Goal: Contribute content: Contribute content

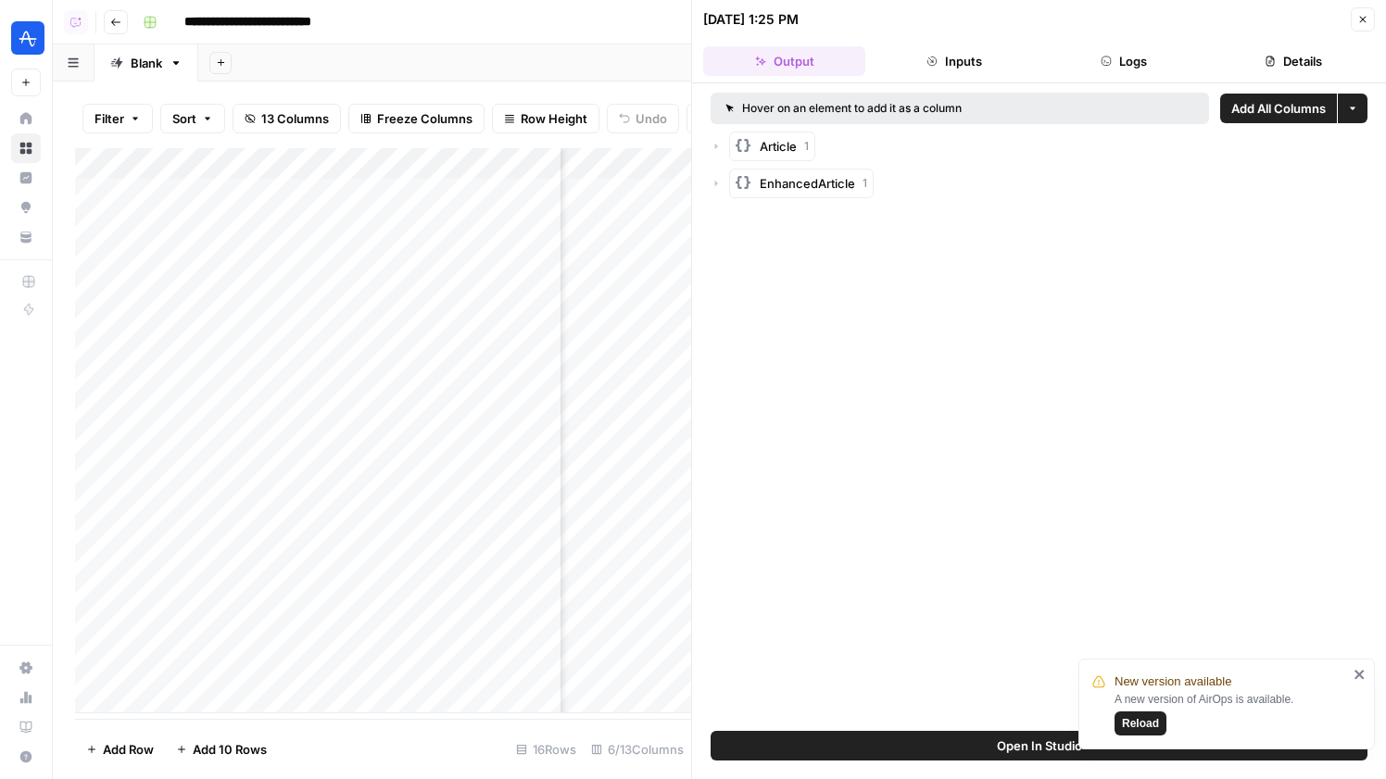
scroll to position [0, 330]
click at [1357, 19] on icon "button" at bounding box center [1362, 19] width 11 height 11
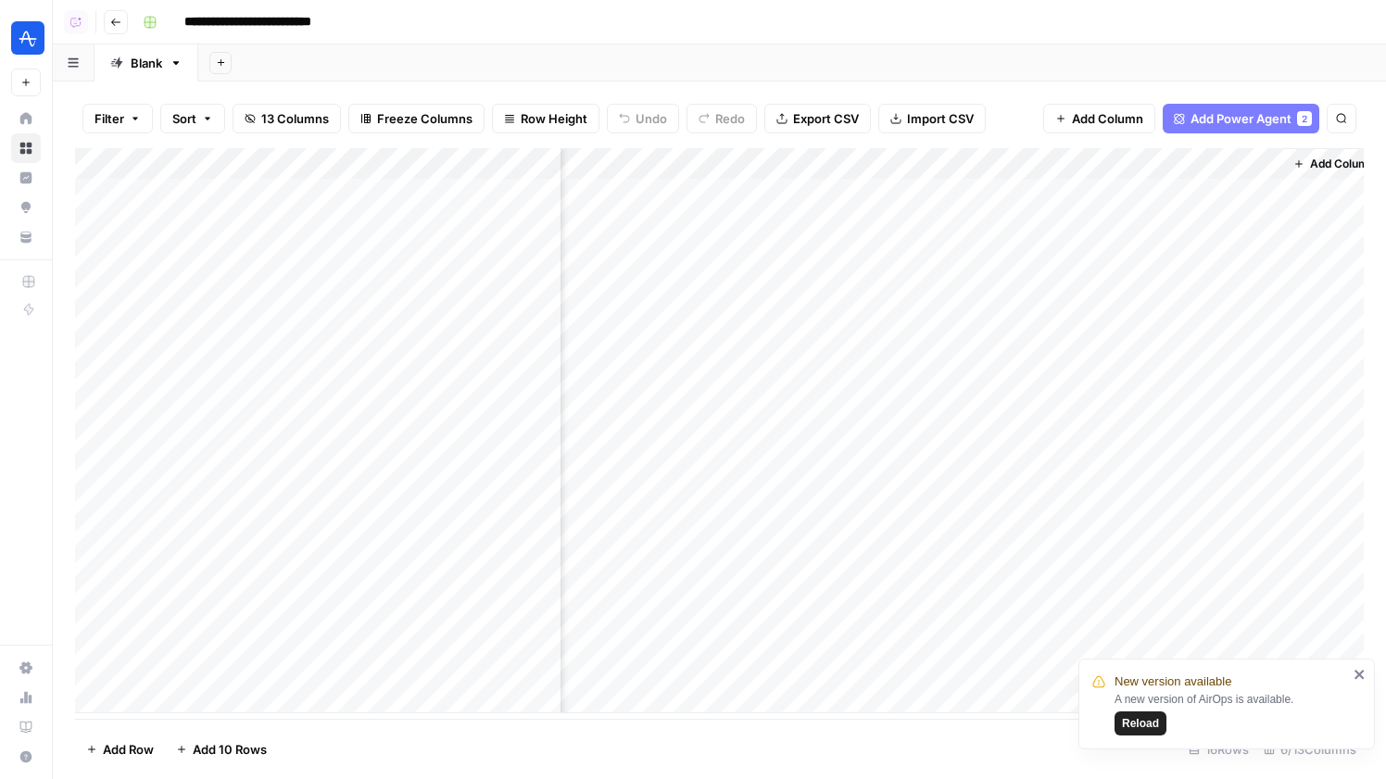
click at [1072, 636] on div "Add Column" at bounding box center [719, 430] width 1289 height 565
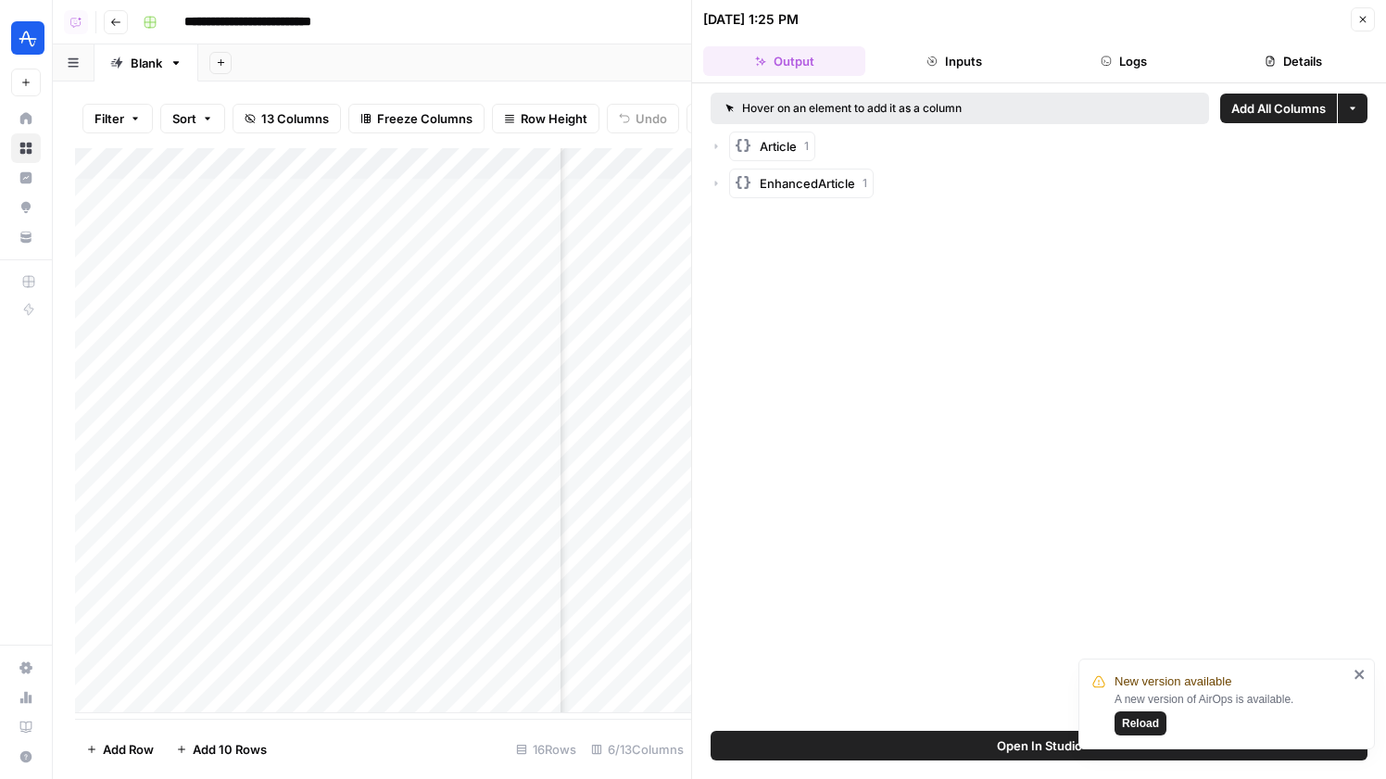
click at [1001, 733] on button "Open In Studio" at bounding box center [1039, 746] width 657 height 30
click at [1371, 21] on button "Close" at bounding box center [1363, 19] width 24 height 24
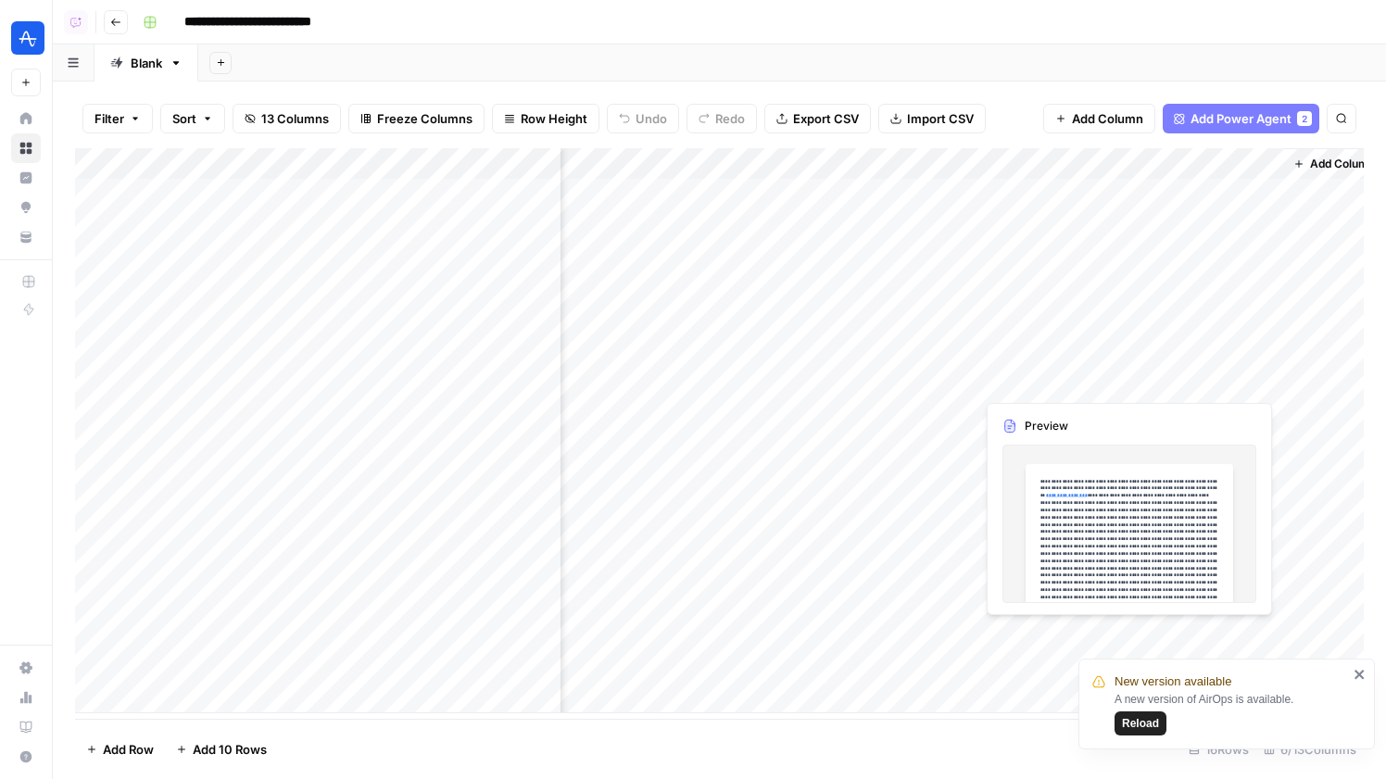
click at [1156, 631] on div "Add Column" at bounding box center [719, 430] width 1289 height 565
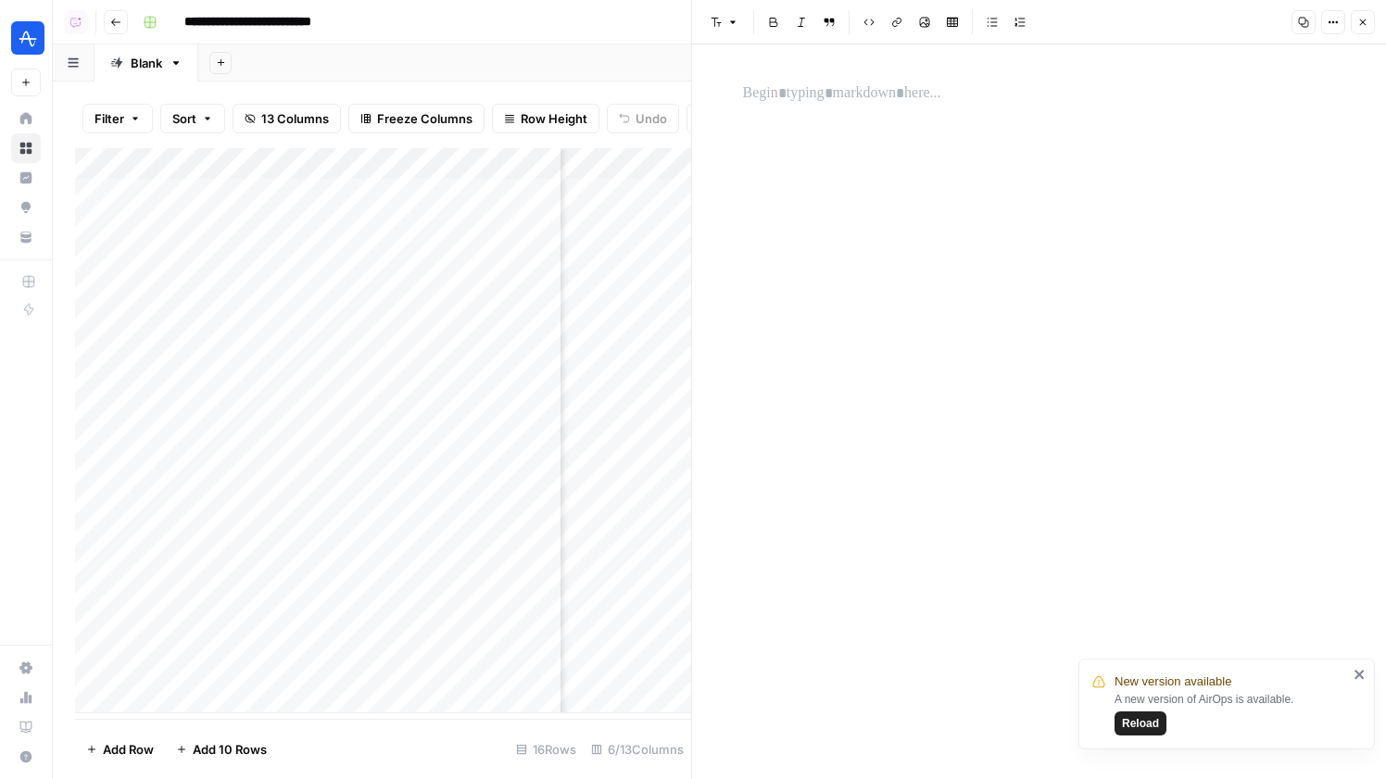
click at [1361, 22] on icon "button" at bounding box center [1362, 22] width 11 height 11
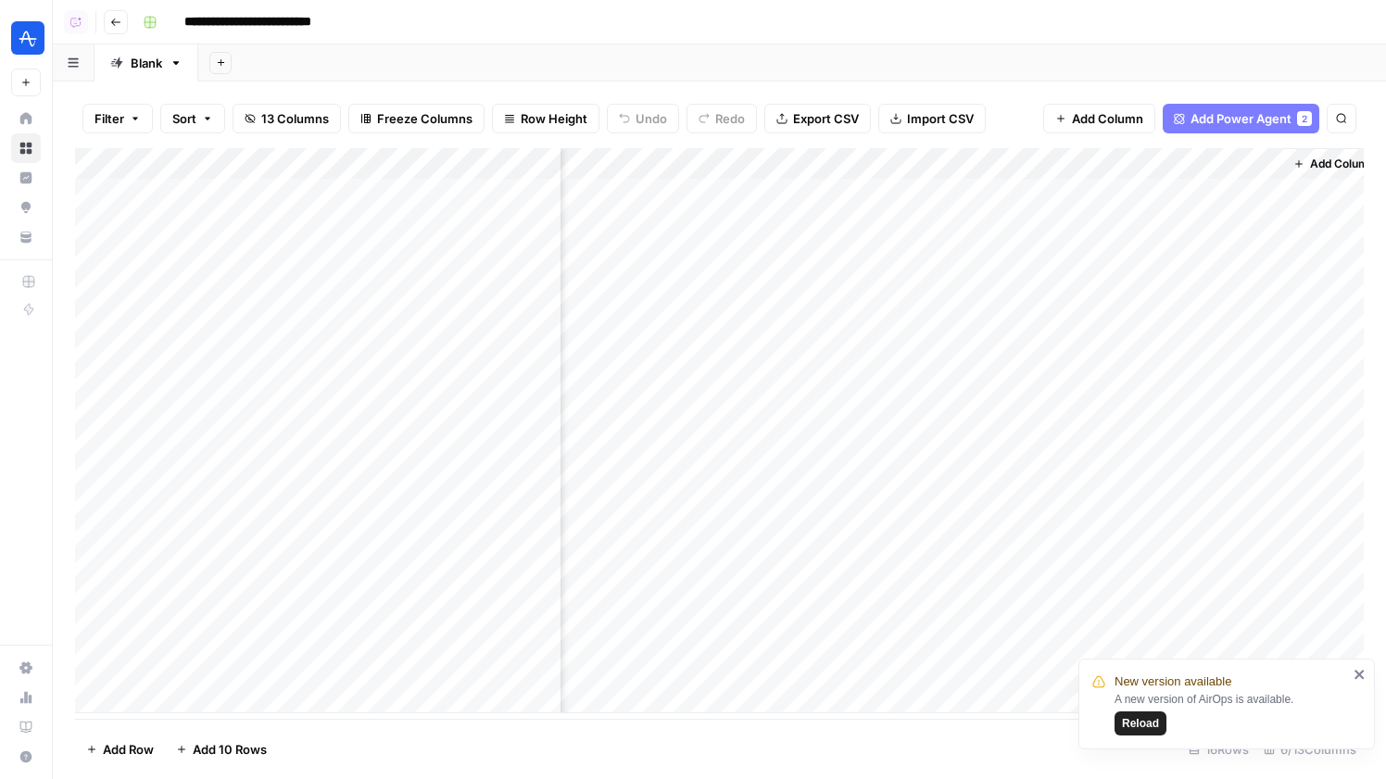
click at [1099, 632] on div "Add Column" at bounding box center [719, 430] width 1289 height 565
click at [882, 636] on div "Add Column" at bounding box center [719, 430] width 1289 height 565
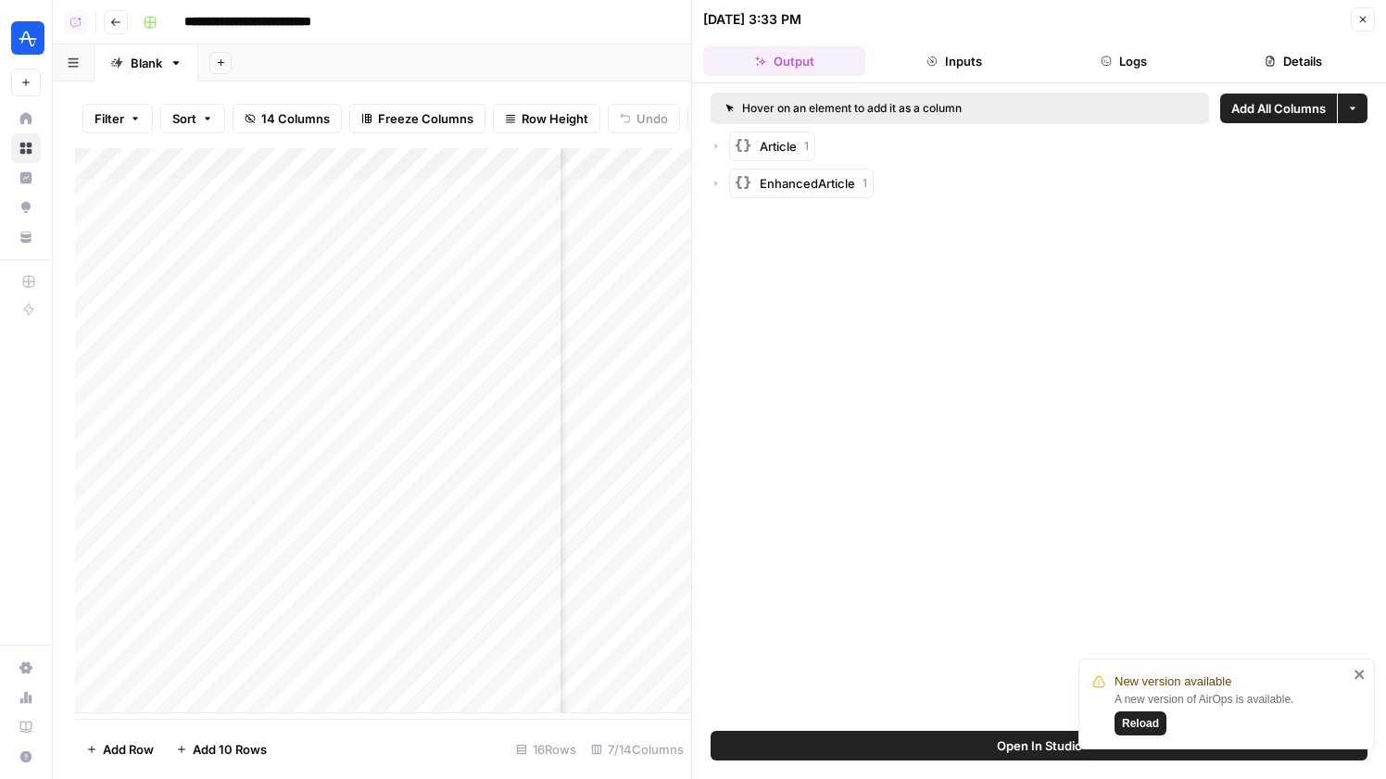
click at [714, 183] on icon "button" at bounding box center [716, 183] width 11 height 11
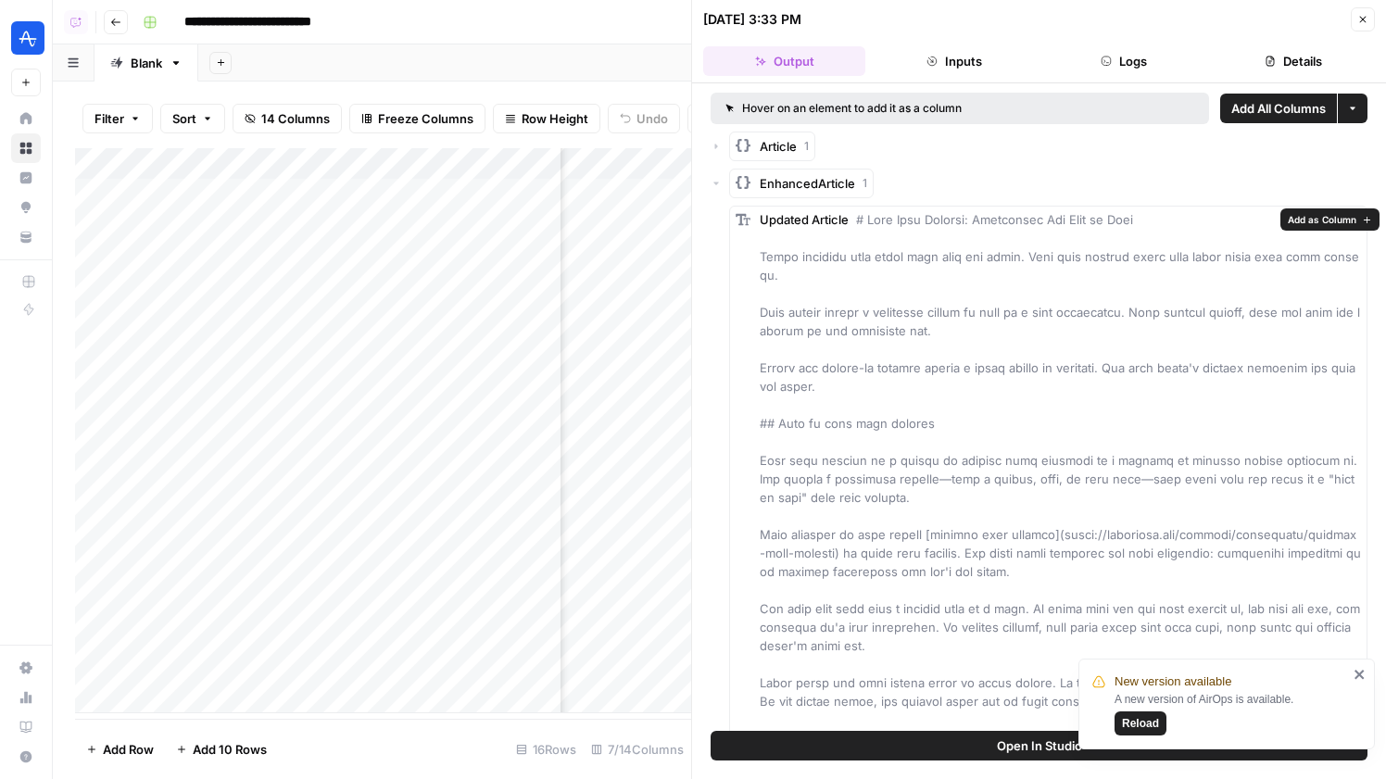
click at [1297, 220] on span "Add as Column" at bounding box center [1322, 219] width 69 height 15
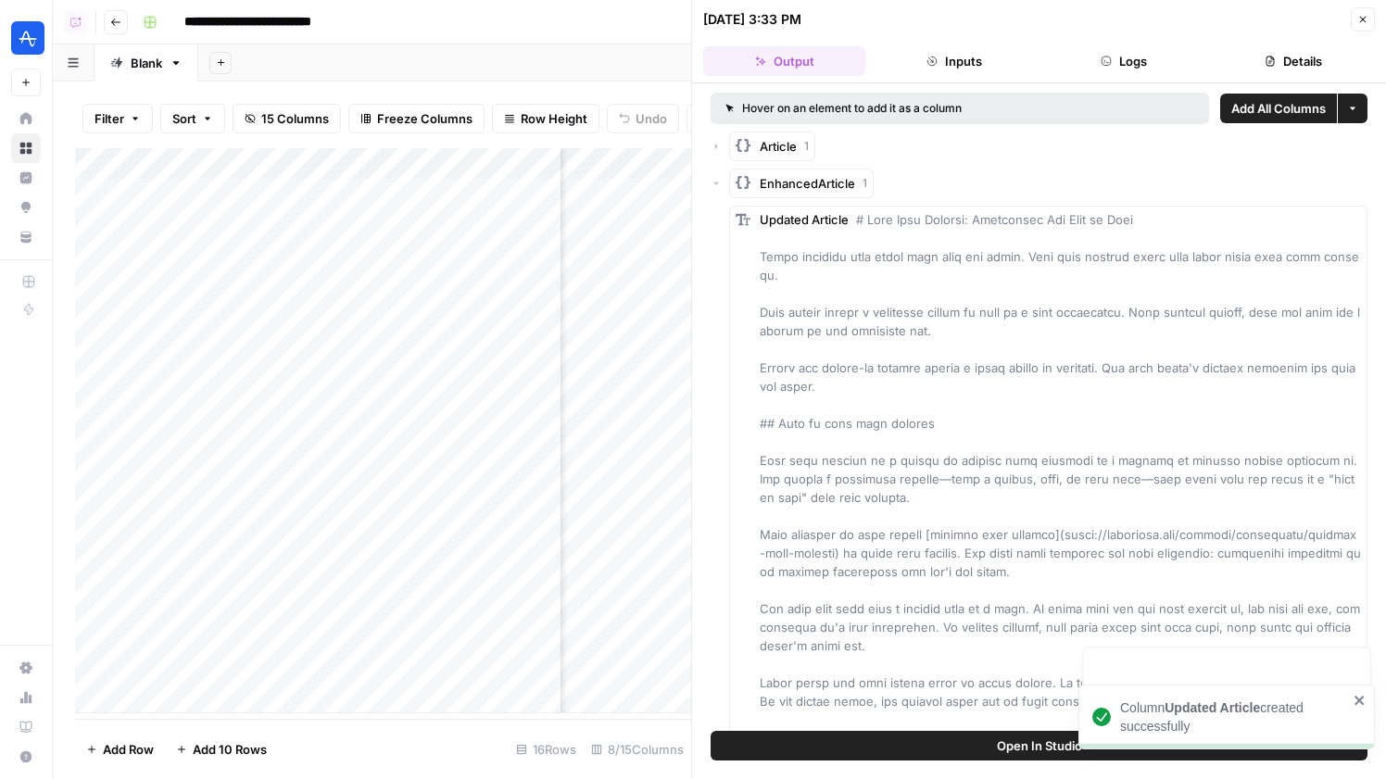
click at [1359, 26] on button "Close" at bounding box center [1363, 19] width 24 height 24
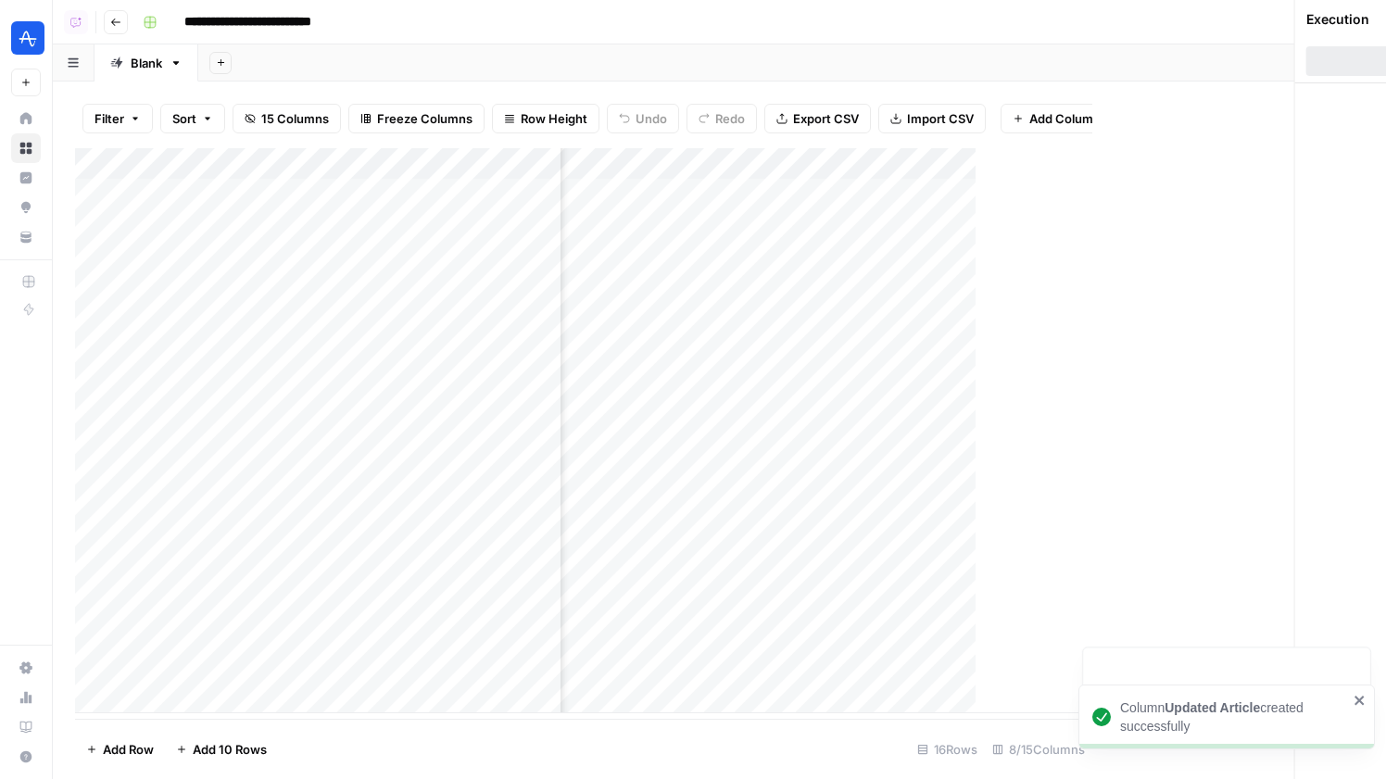
scroll to position [0, 663]
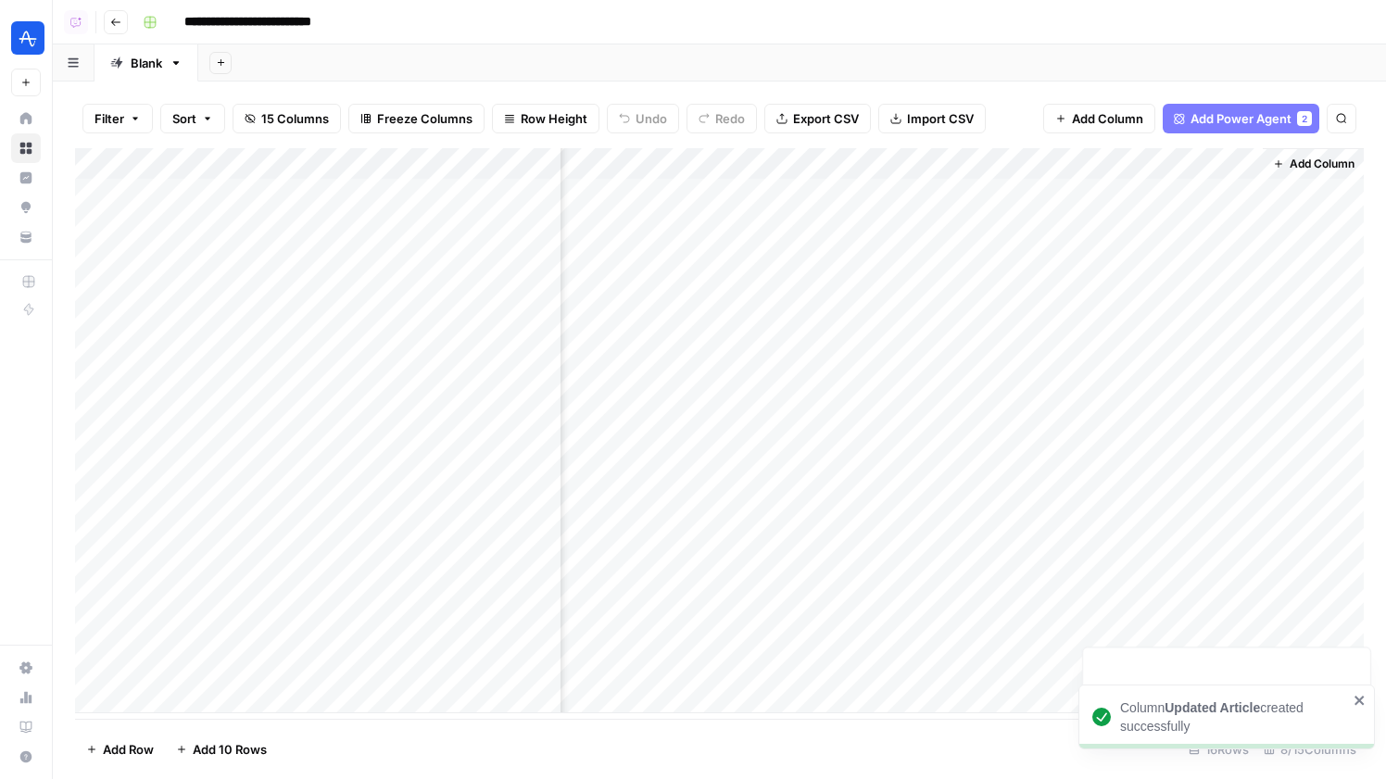
click at [862, 636] on div "Add Column" at bounding box center [719, 430] width 1289 height 565
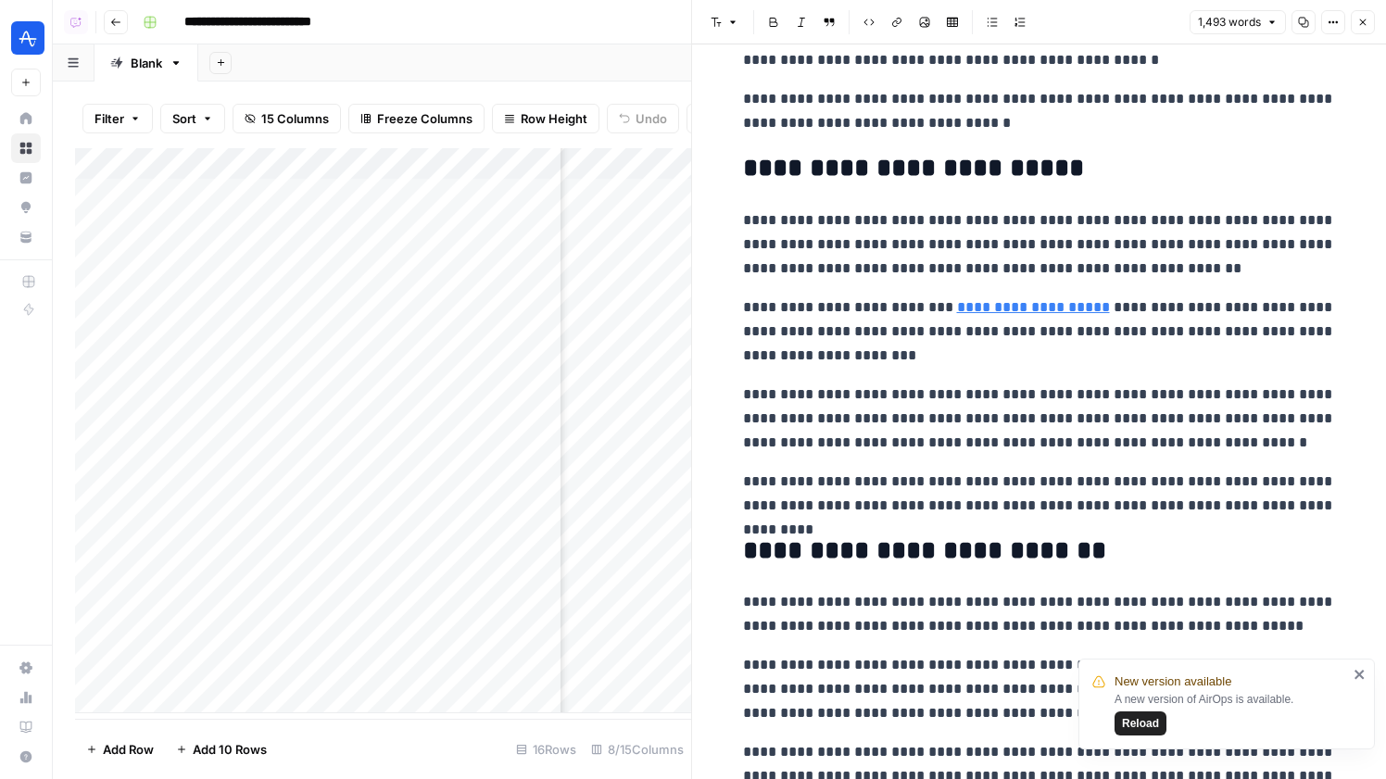
scroll to position [252, 0]
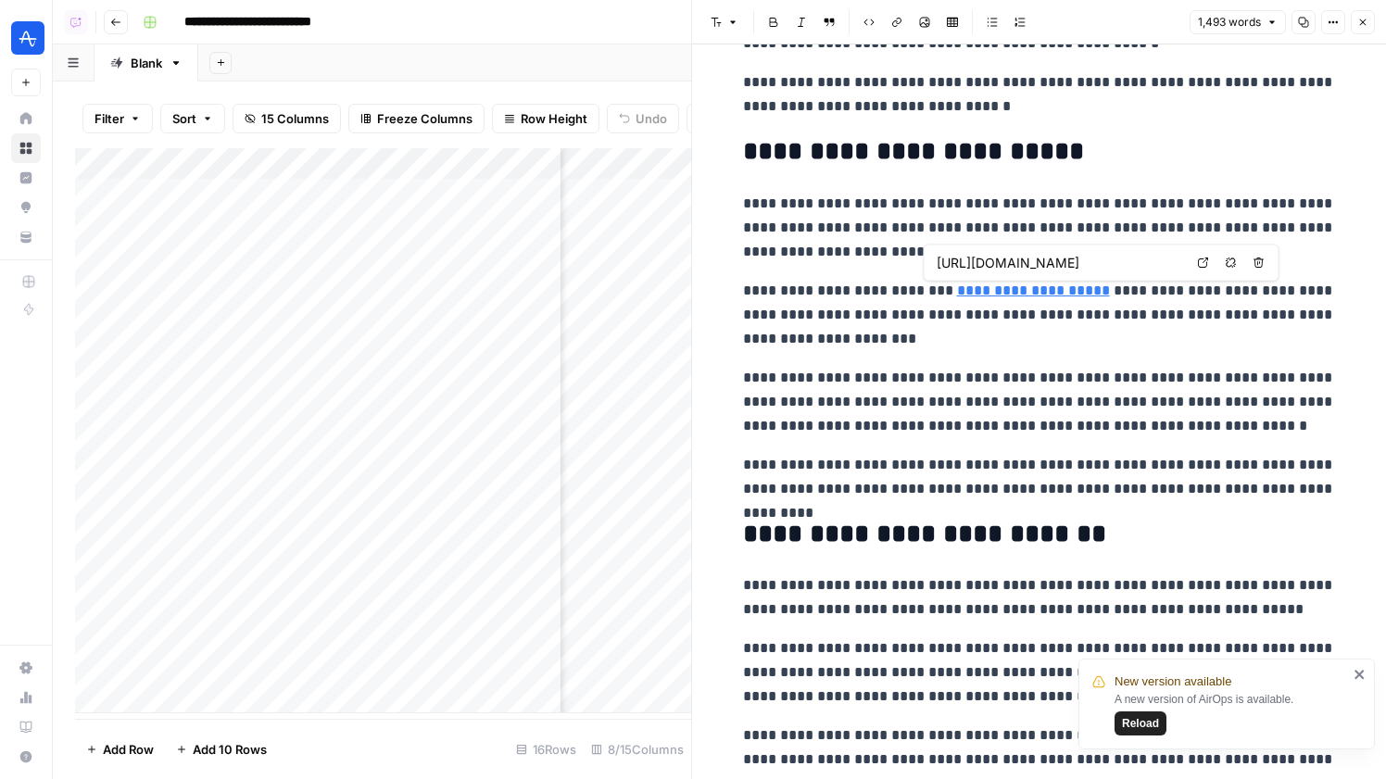
click at [1203, 258] on icon at bounding box center [1203, 263] width 10 height 10
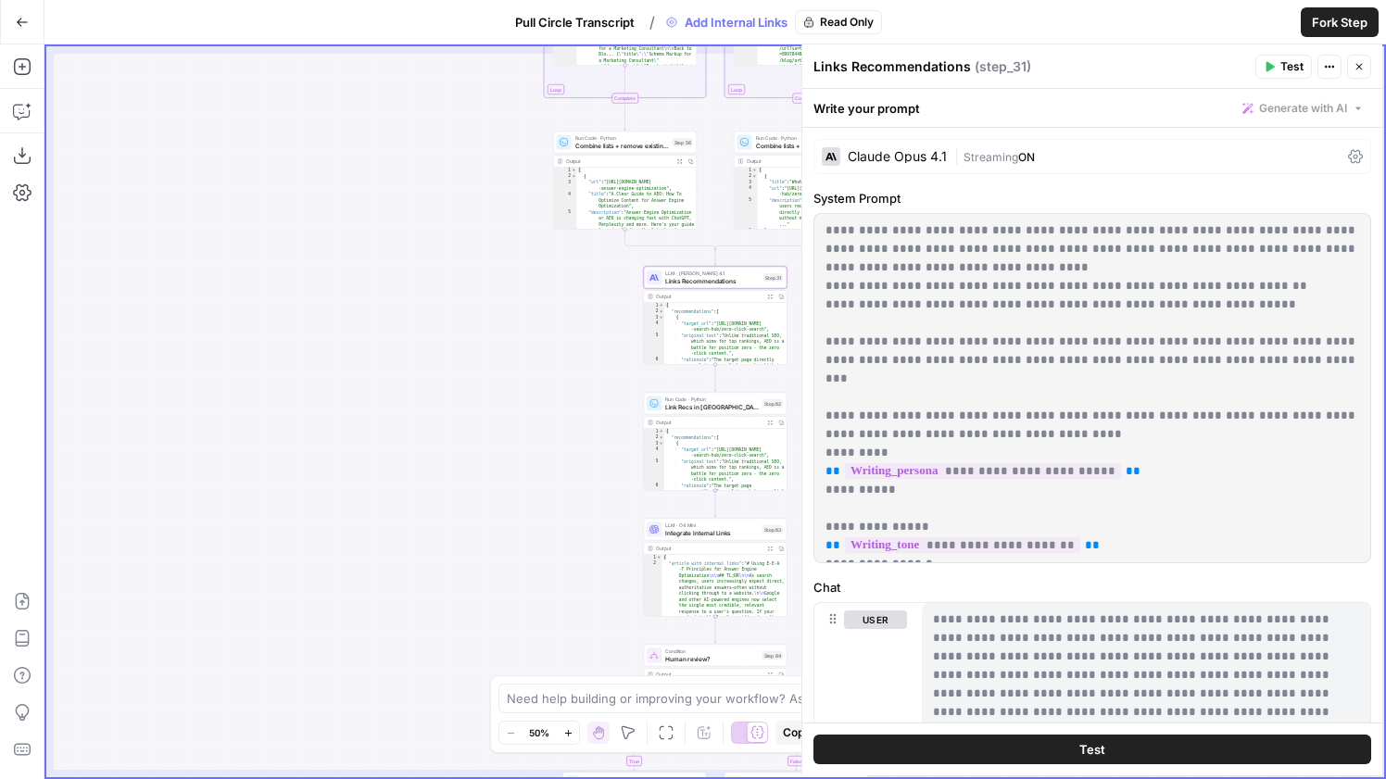
scroll to position [25, 0]
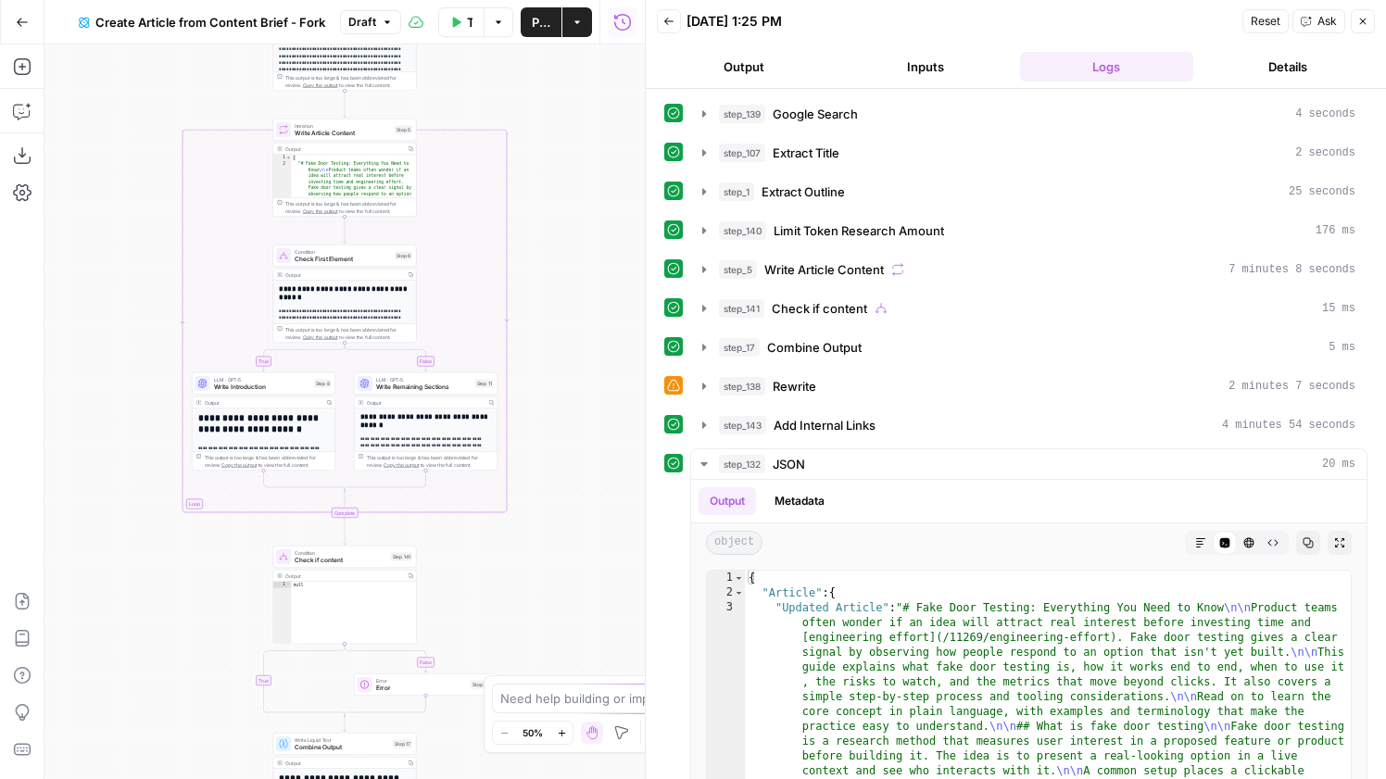
click at [624, 13] on icon "button" at bounding box center [622, 22] width 19 height 19
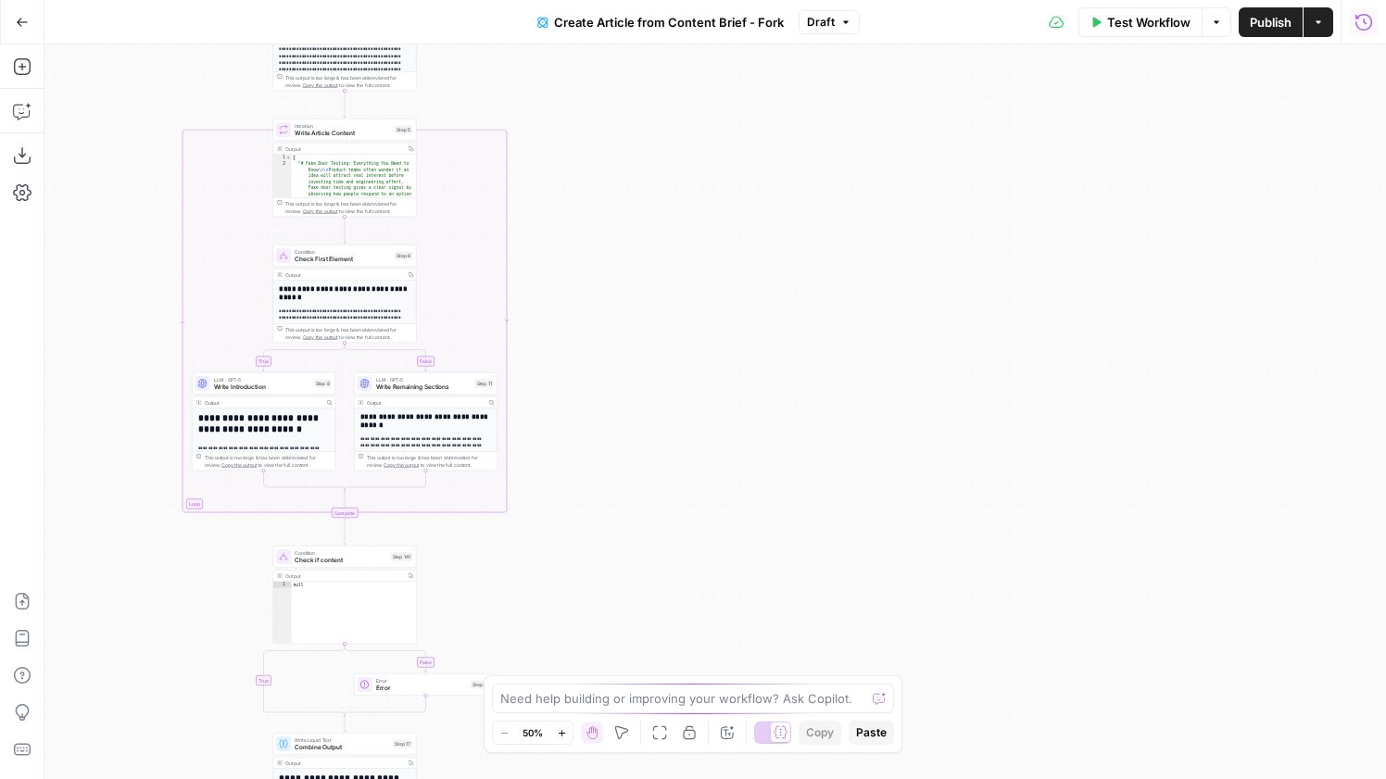
click at [1370, 31] on button "Run History" at bounding box center [1364, 22] width 30 height 30
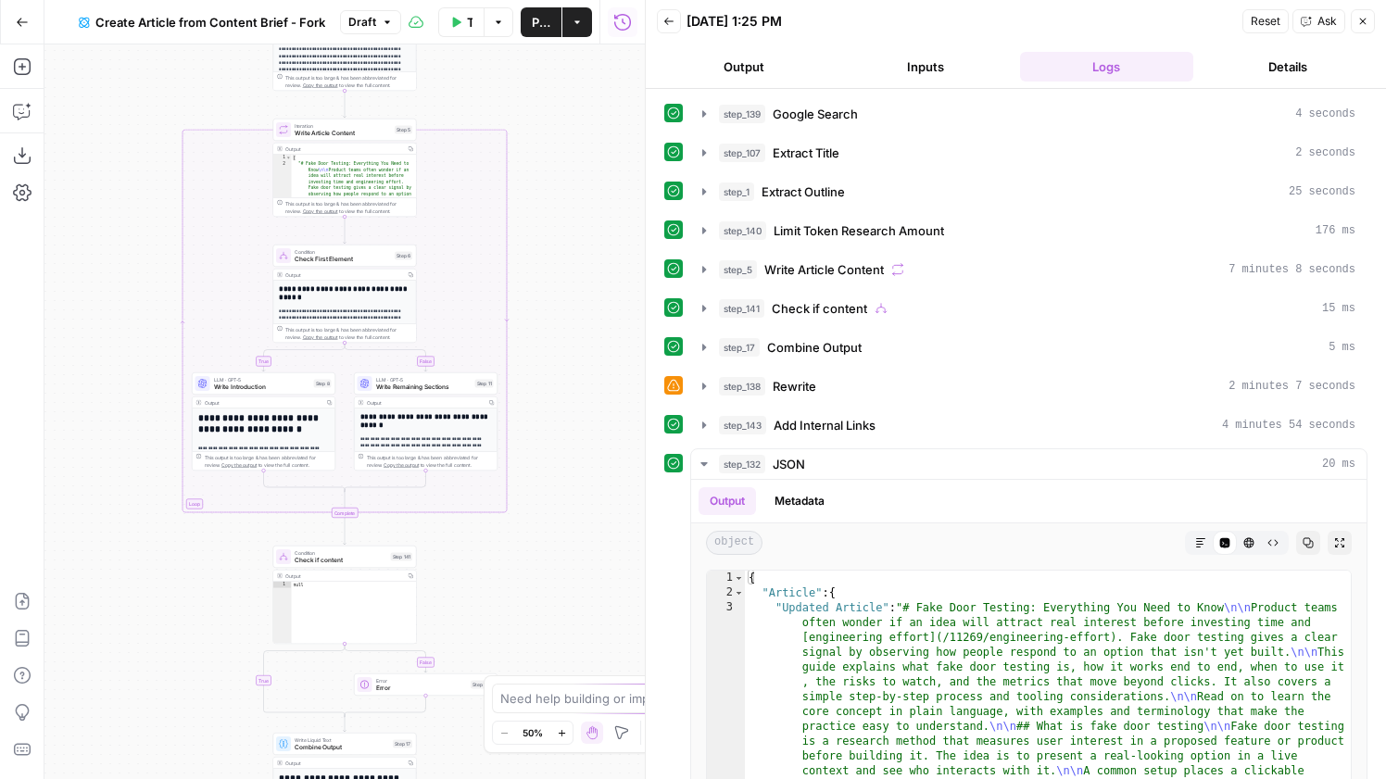
click at [668, 25] on icon "button" at bounding box center [668, 21] width 11 height 11
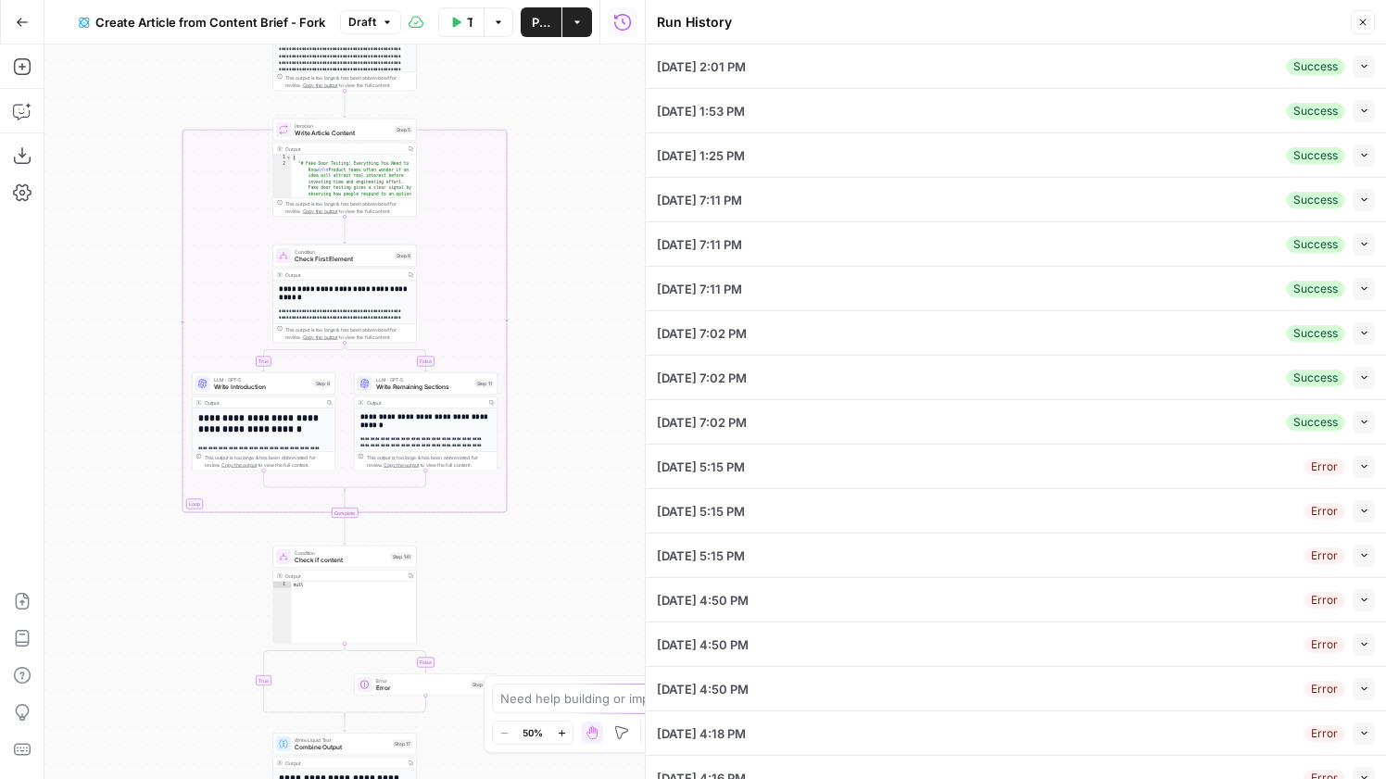
click at [1363, 69] on icon "button" at bounding box center [1364, 66] width 10 height 10
type input "What is Fake Door Testing"
type textarea "# Fake Door Testing: Everything You Need to Know **Slug:** fake-door-testing **…"
type textarea "## 1. Persona and Search Intent Analysis 1. Who’s searching • Product managers …"
type textarea "[{"rank":1,"link":"https://userpilot.com/blog/fake-door-testing/","title":"Fake…"
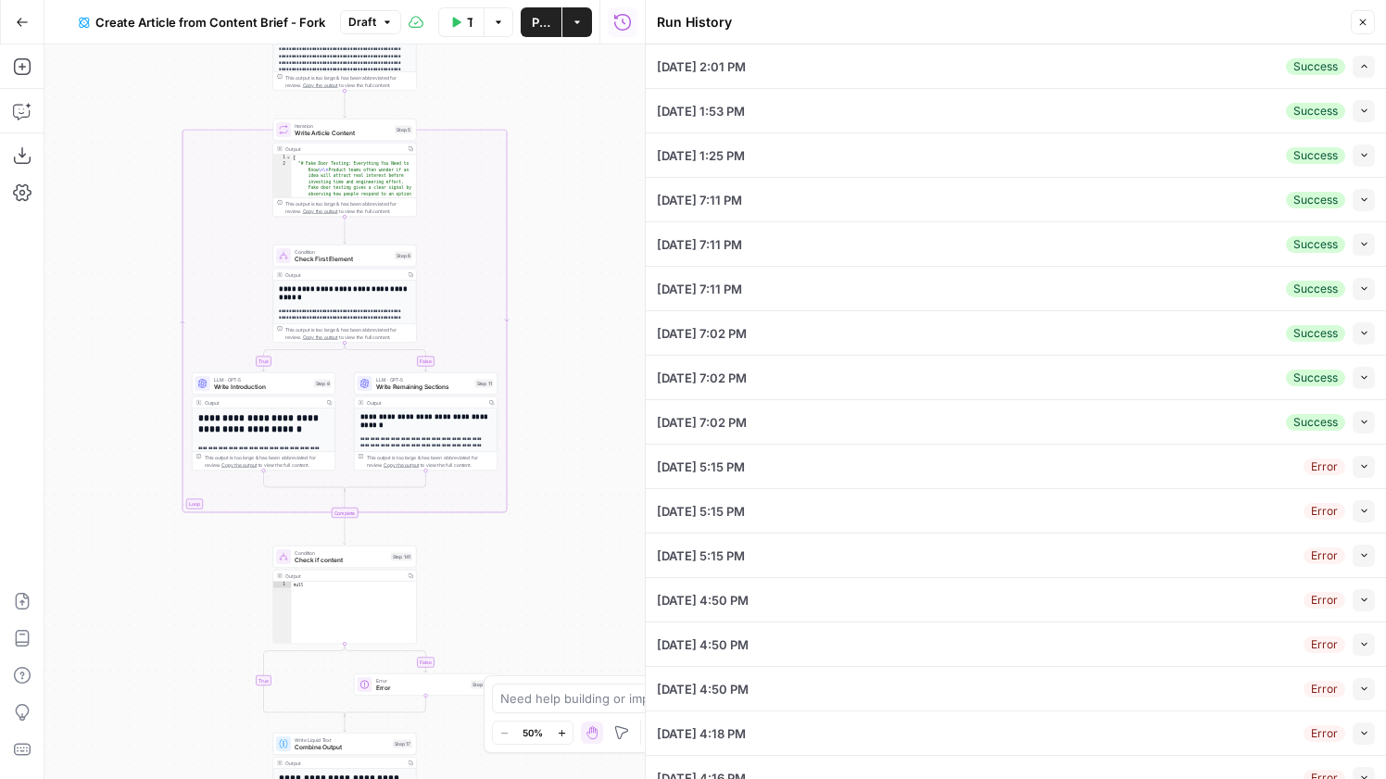
type input "Amplitude - Non Blog"
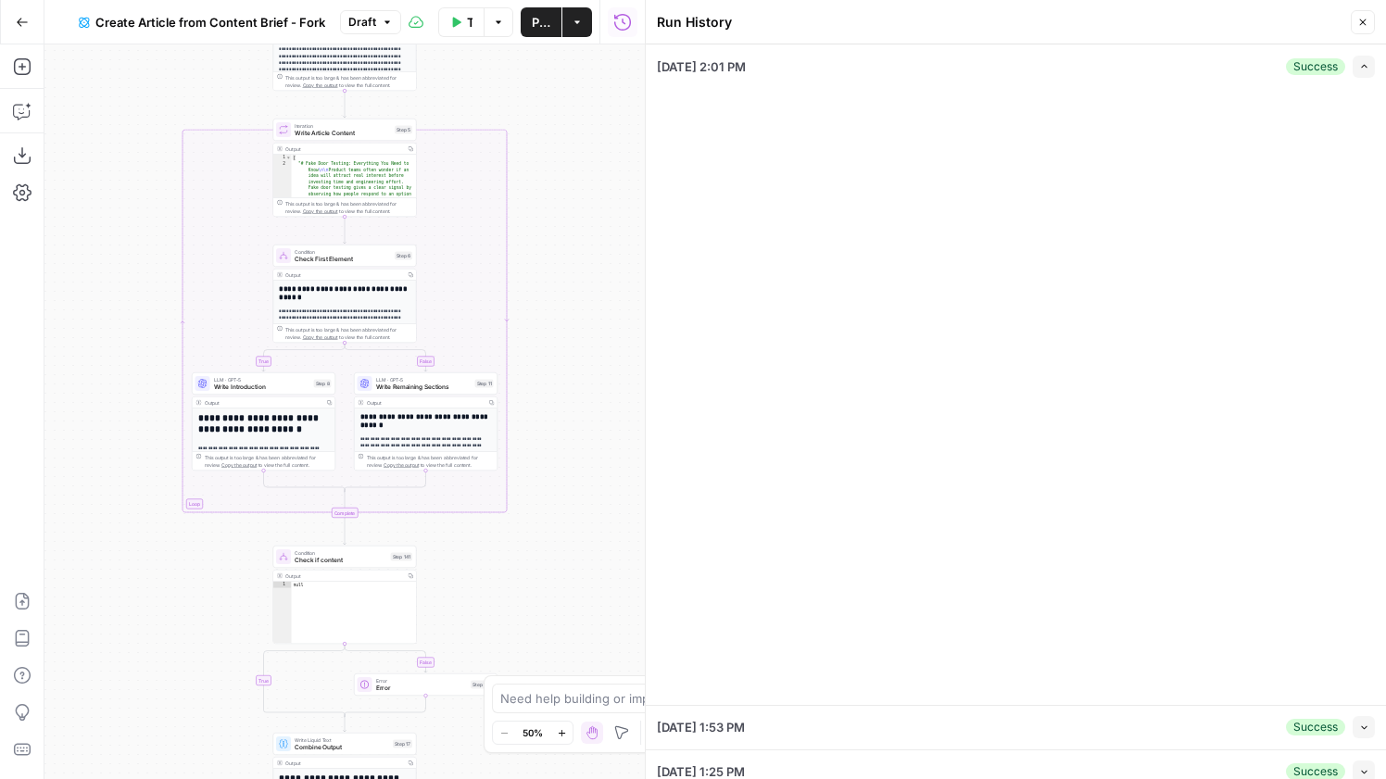
type input "Amplitude"
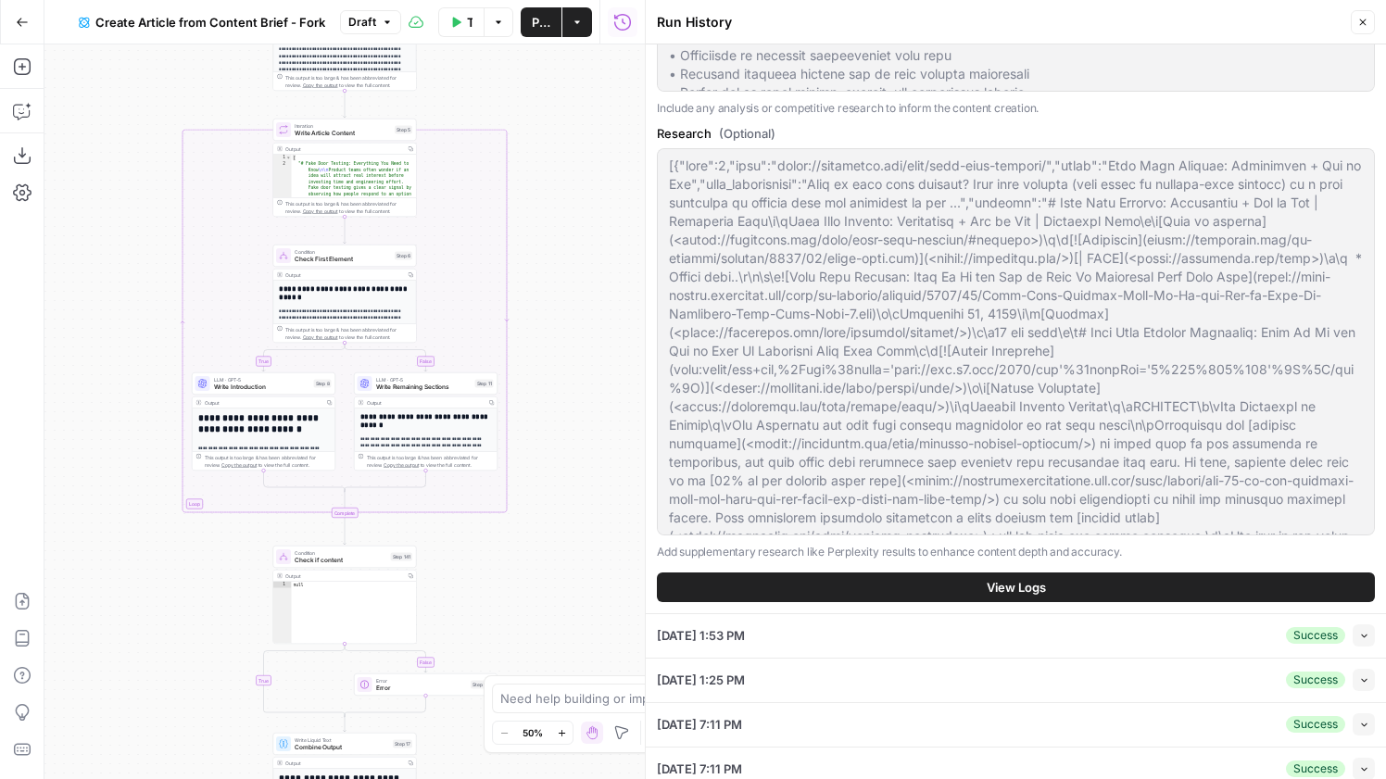
scroll to position [1171, 0]
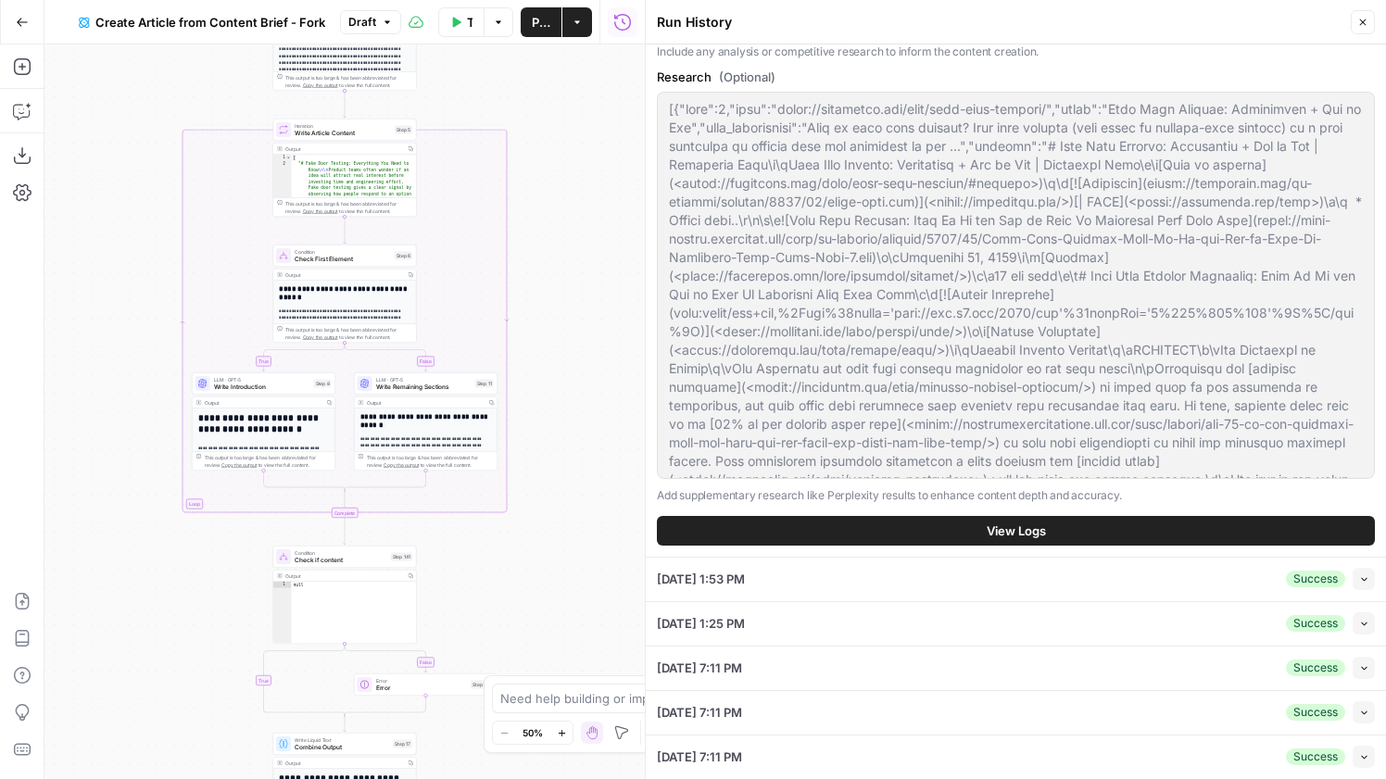
click at [909, 527] on button "View Logs" at bounding box center [1016, 531] width 718 height 30
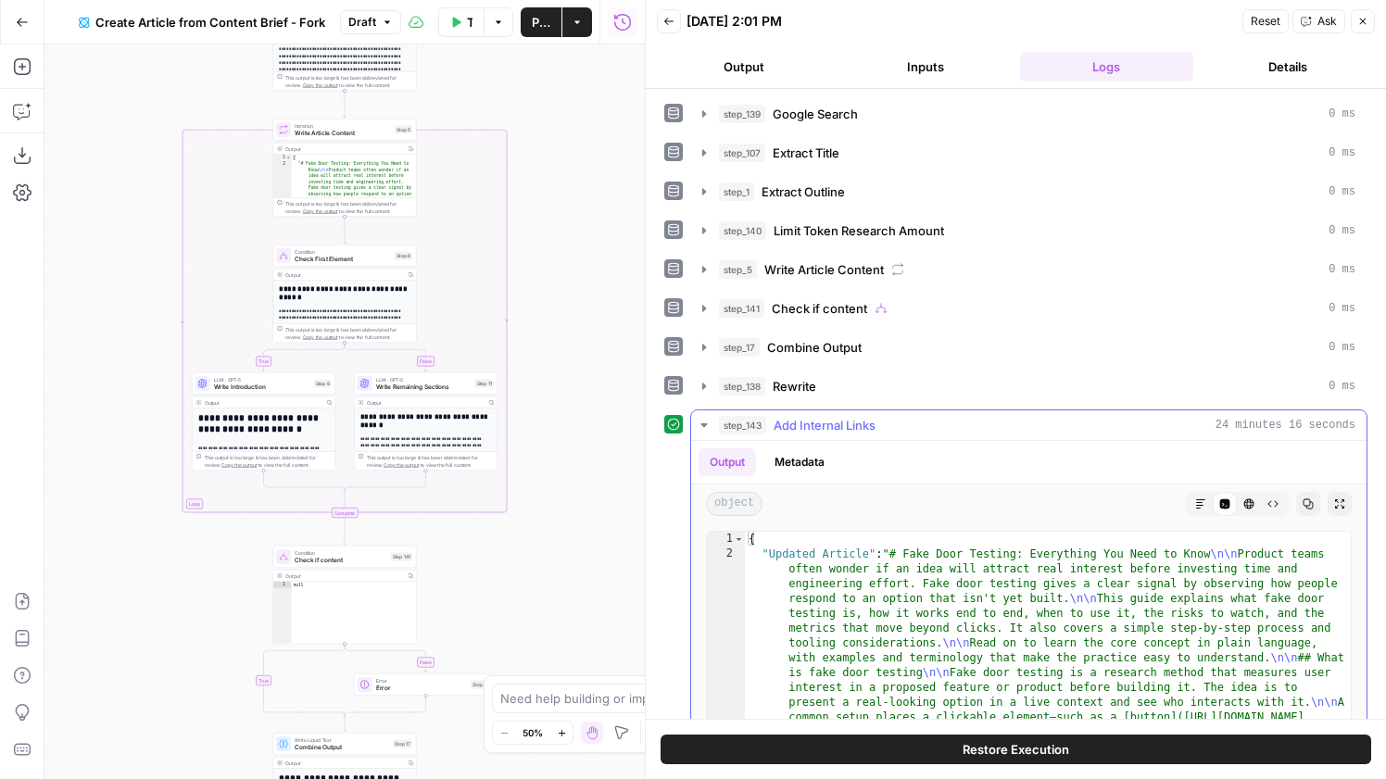
click at [1193, 501] on button "Markdown" at bounding box center [1201, 504] width 24 height 24
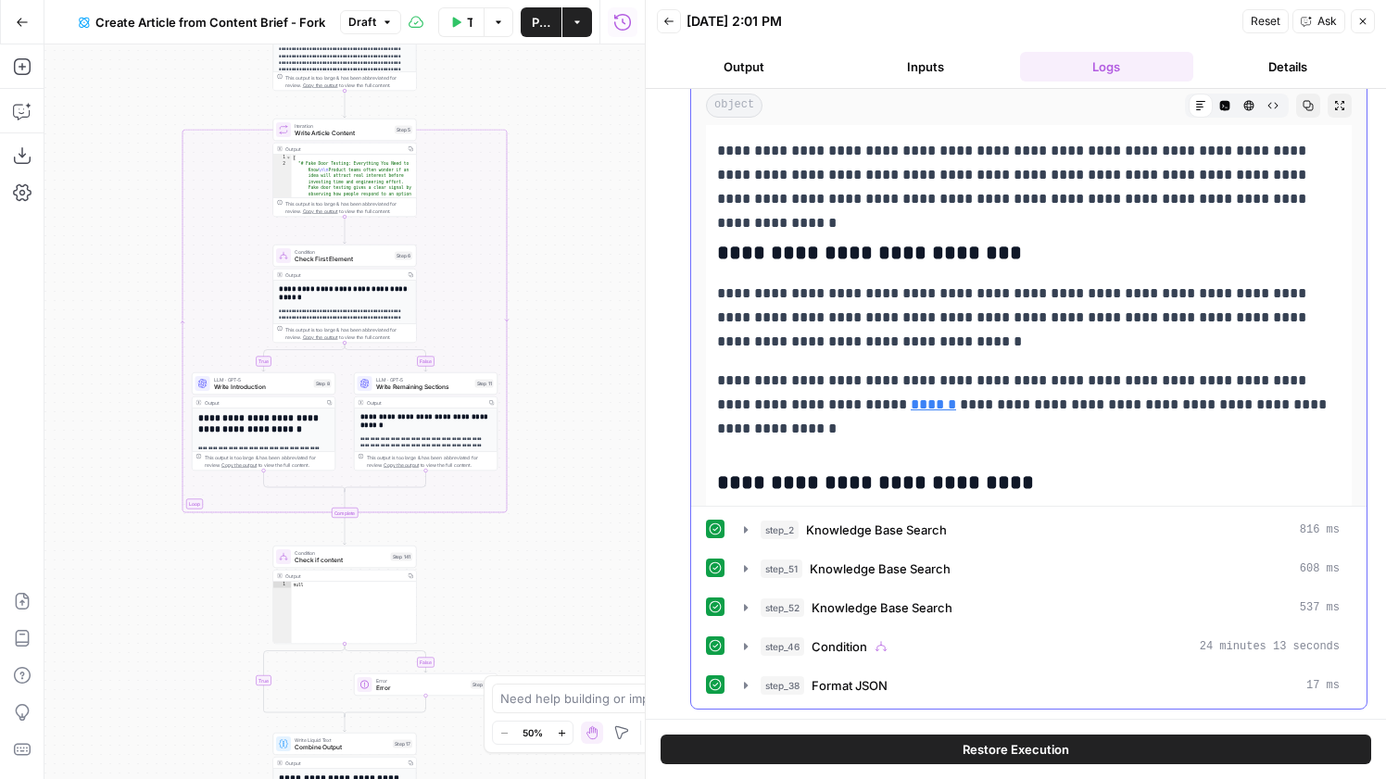
scroll to position [1407, 0]
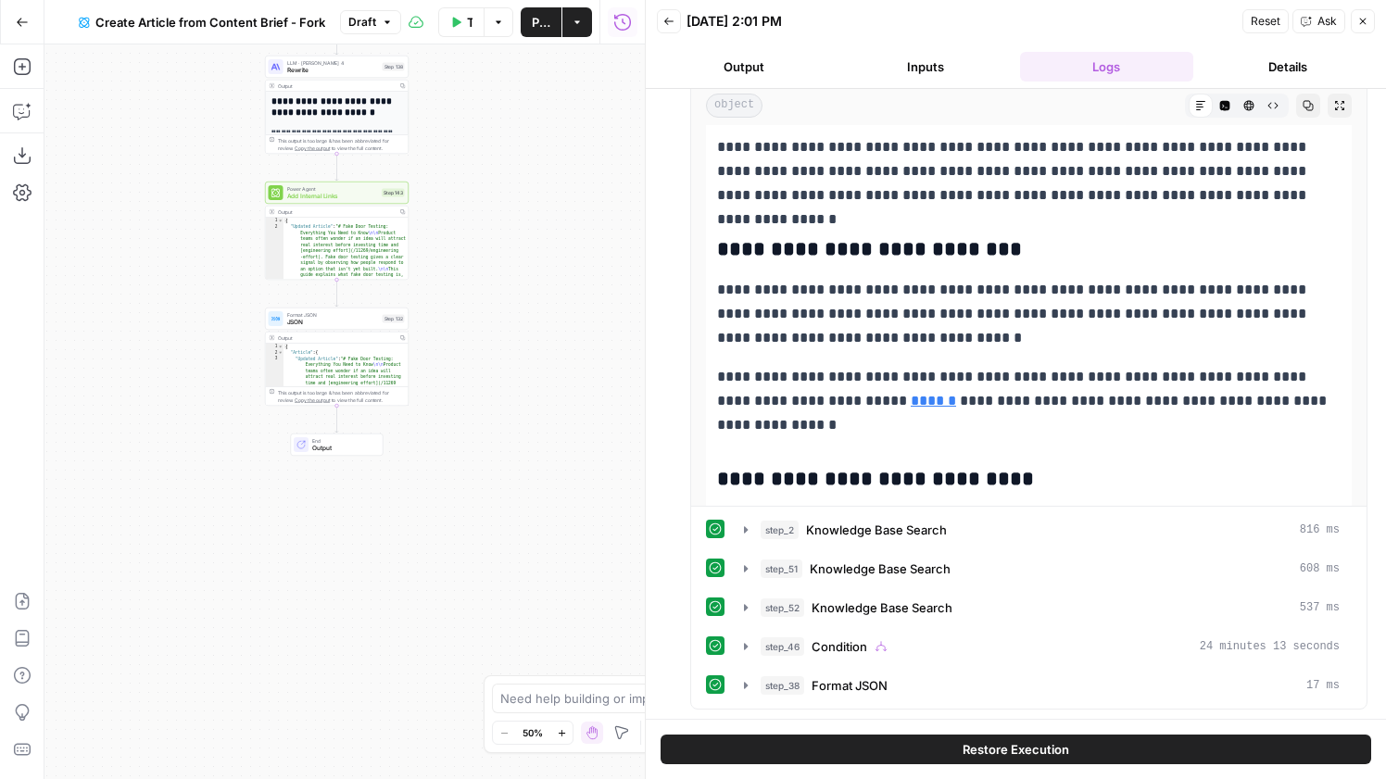
click at [384, 190] on div "Step 143" at bounding box center [393, 193] width 23 height 8
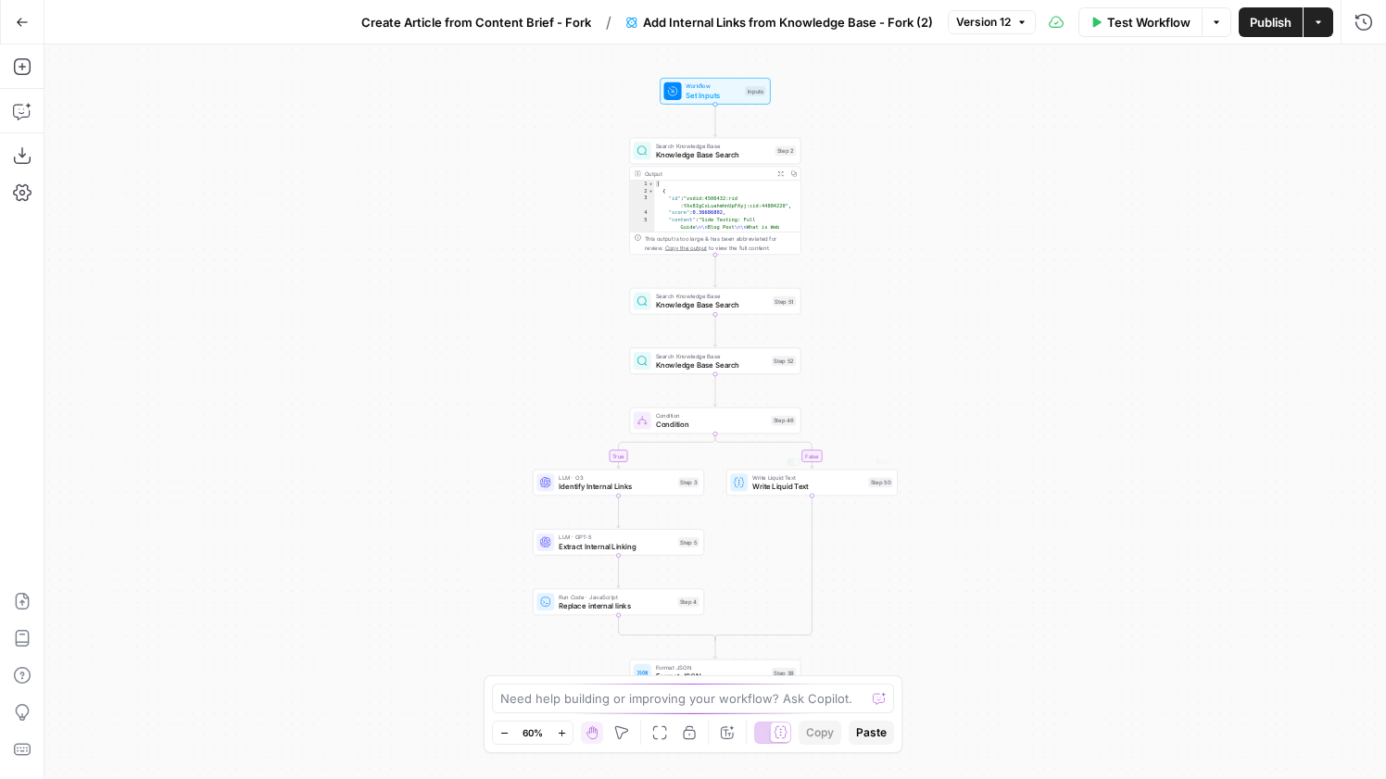
click at [611, 482] on span "Identify Internal Links" at bounding box center [616, 486] width 115 height 11
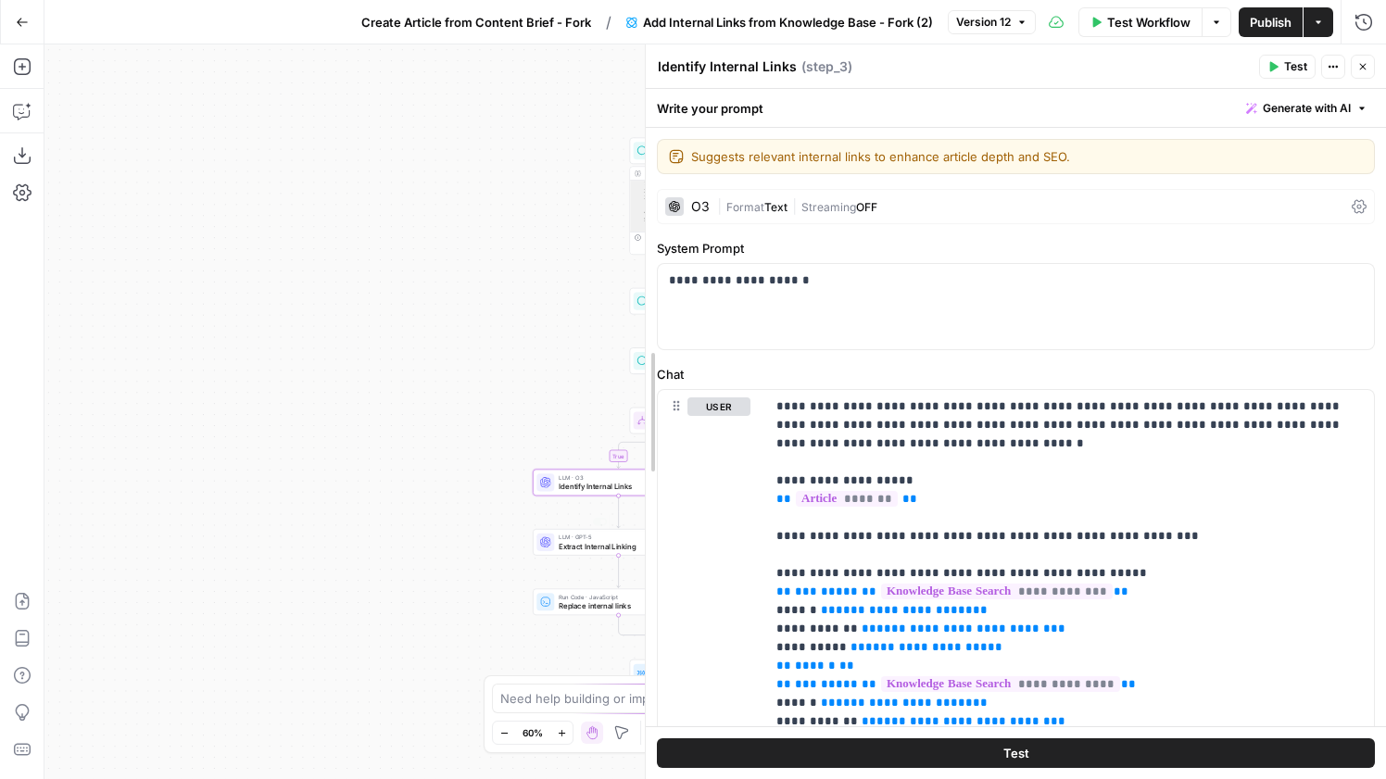
drag, startPoint x: 811, startPoint y: 513, endPoint x: 513, endPoint y: 544, distance: 298.9
click at [514, 544] on body "Amplitude New Home Browse Insights Opportunities Your Data Recent Grids Context…" at bounding box center [693, 389] width 1386 height 779
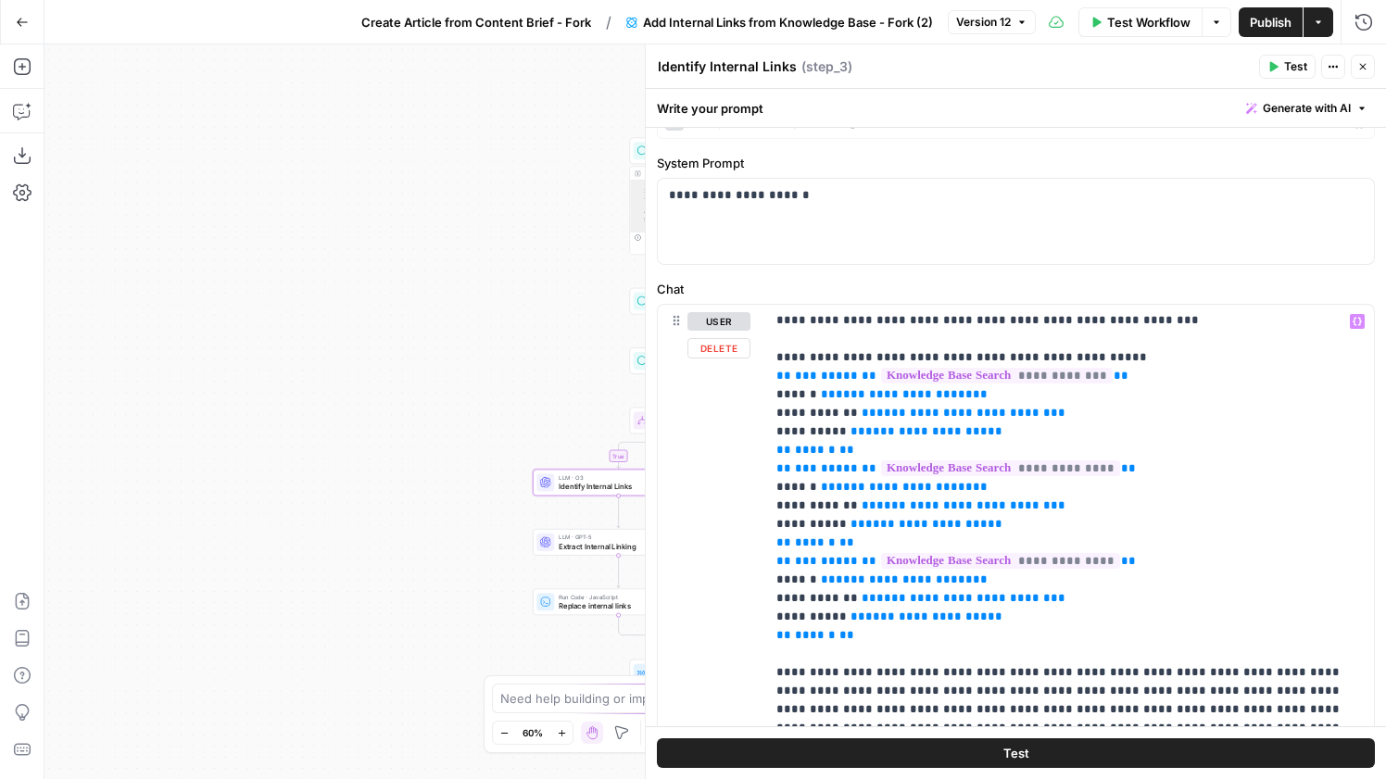
scroll to position [117, 0]
